Goal: Information Seeking & Learning: Learn about a topic

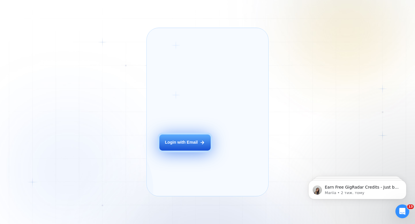
click at [190, 146] on div "Login with Email" at bounding box center [181, 143] width 33 height 6
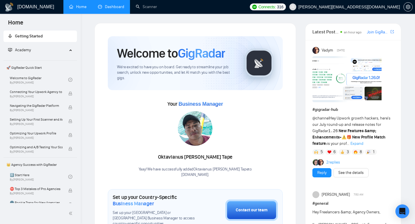
click at [106, 9] on link "Dashboard" at bounding box center [111, 6] width 26 height 5
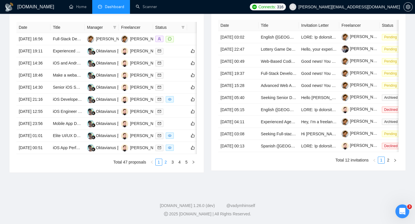
click at [168, 166] on link "2" at bounding box center [166, 162] width 6 height 6
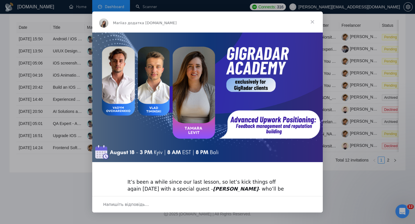
click at [313, 22] on span "Закрити" at bounding box center [312, 22] width 21 height 21
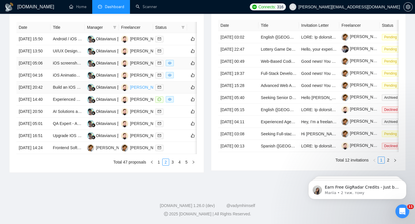
scroll to position [244, 0]
click at [157, 166] on link "1" at bounding box center [159, 162] width 6 height 6
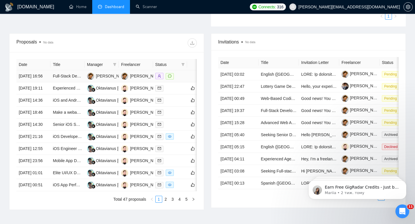
scroll to position [179, 0]
click at [62, 79] on link "Full-Stack Developer Needed for HVAC Heat Loss / Energy Modeling App (Fixed pri…" at bounding box center [147, 76] width 188 height 5
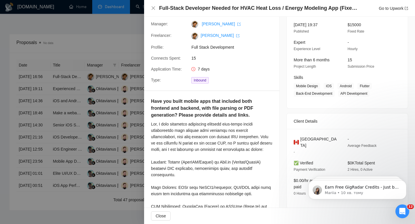
scroll to position [0, 0]
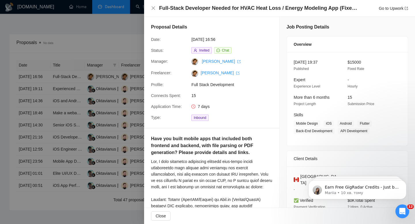
click at [271, 107] on div "Proposal Details Date: 18 Aug, 2025 16:56 Status: Invited Chat Manager: Anton R…" at bounding box center [211, 72] width 135 height 111
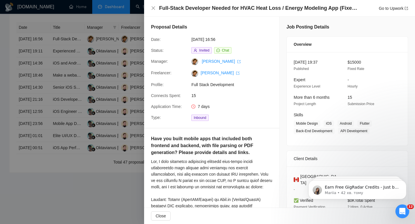
click at [98, 83] on div at bounding box center [207, 112] width 415 height 224
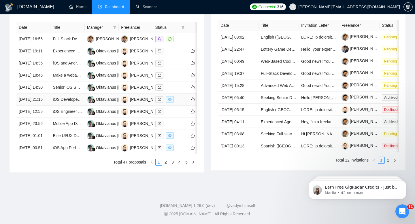
scroll to position [254, 0]
click at [164, 166] on link "2" at bounding box center [166, 162] width 6 height 6
click at [160, 166] on link "1" at bounding box center [159, 162] width 6 height 6
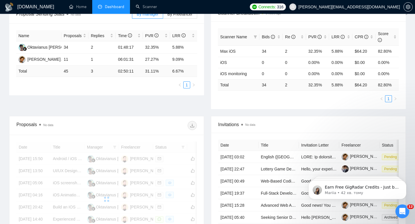
scroll to position [89, 0]
